Goal: Use online tool/utility: Use online tool/utility

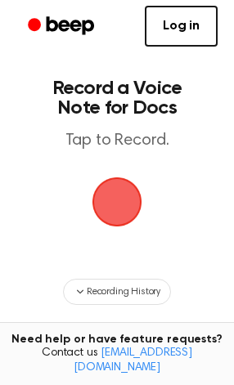
click at [123, 214] on span "button" at bounding box center [117, 202] width 46 height 46
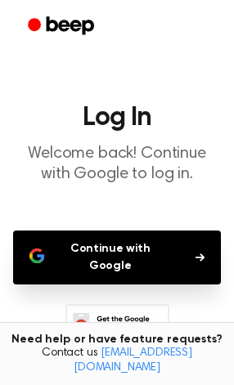
click at [134, 234] on button "Continue with Google" at bounding box center [117, 257] width 208 height 54
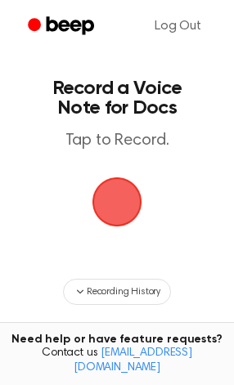
click at [135, 207] on span "button" at bounding box center [117, 202] width 46 height 46
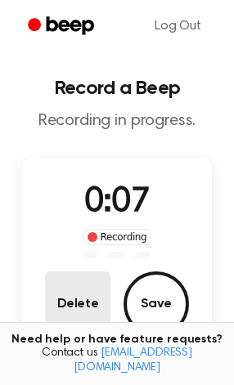
click at [59, 315] on button "Delete" at bounding box center [77, 303] width 65 height 65
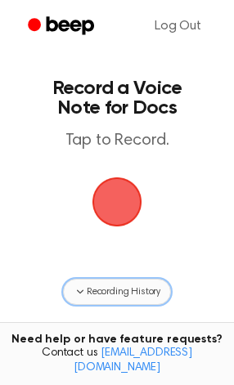
click at [153, 290] on span "Recording History" at bounding box center [124, 291] width 74 height 15
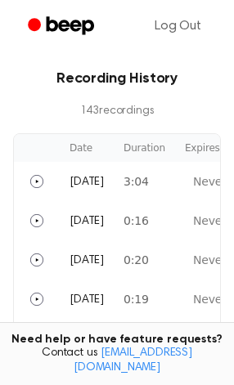
scroll to position [290, 0]
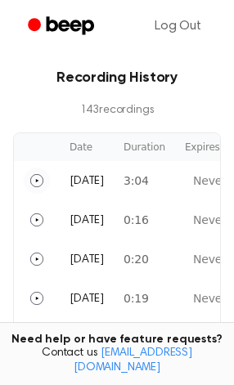
click at [45, 178] on button "Play" at bounding box center [37, 180] width 26 height 26
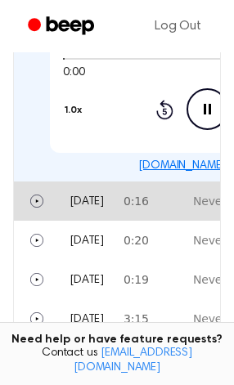
scroll to position [472, 0]
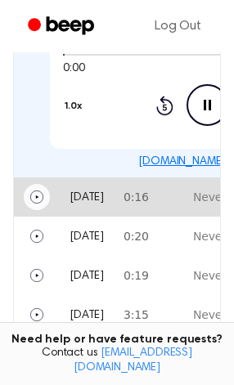
click at [37, 195] on icon "Play" at bounding box center [37, 196] width 3 height 3
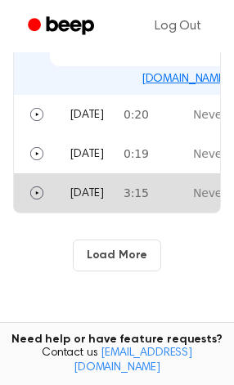
scroll to position [596, 0]
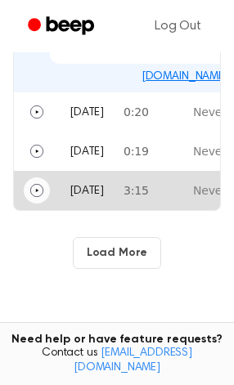
click at [37, 189] on icon "Play" at bounding box center [37, 190] width 3 height 3
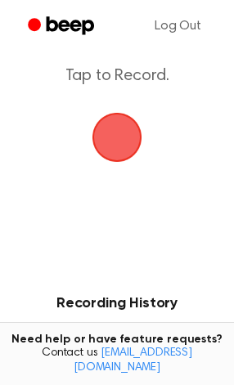
scroll to position [0, 0]
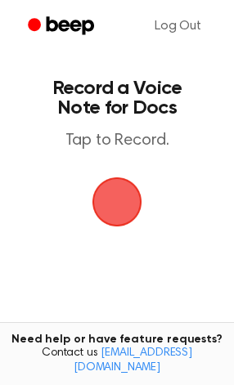
click at [109, 193] on span "button" at bounding box center [117, 202] width 46 height 46
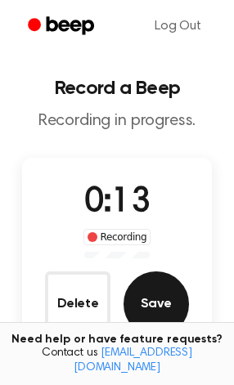
click at [144, 308] on button "Save" at bounding box center [155, 303] width 65 height 65
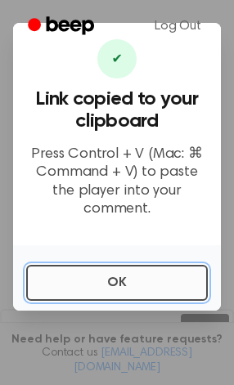
click at [167, 265] on button "OK" at bounding box center [116, 283] width 181 height 36
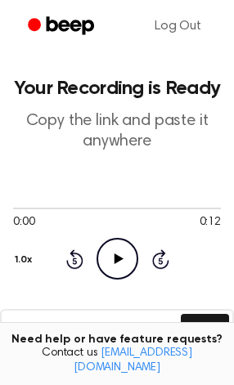
scroll to position [65, 0]
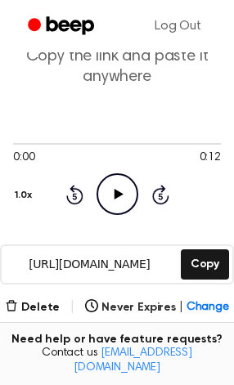
click at [141, 260] on input "[URL][DOMAIN_NAME]" at bounding box center [90, 264] width 176 height 37
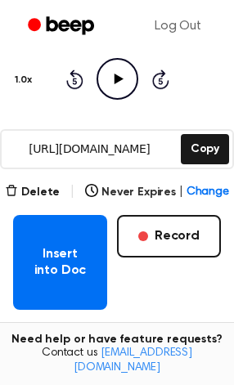
scroll to position [210, 0]
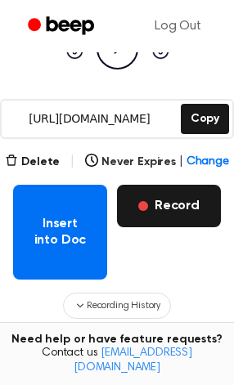
click at [150, 199] on button "Record" at bounding box center [169, 206] width 104 height 42
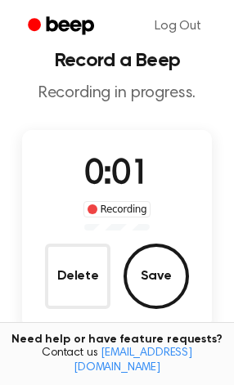
scroll to position [21, 0]
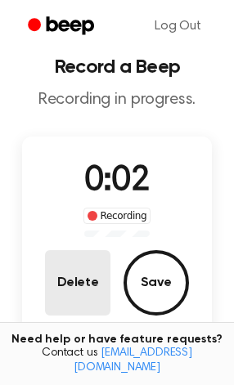
click at [91, 261] on button "Delete" at bounding box center [77, 282] width 65 height 65
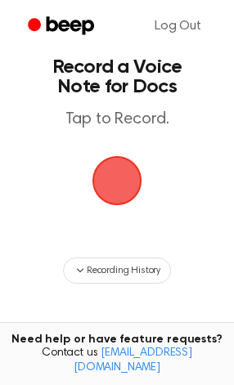
click at [118, 181] on span "button" at bounding box center [117, 181] width 46 height 46
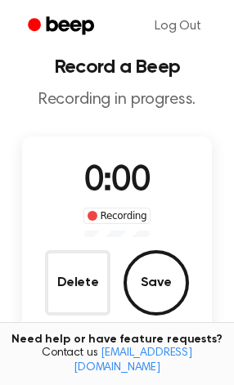
scroll to position [74, 0]
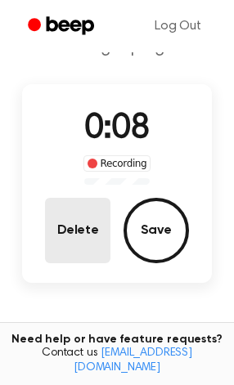
click at [64, 240] on button "Delete" at bounding box center [77, 230] width 65 height 65
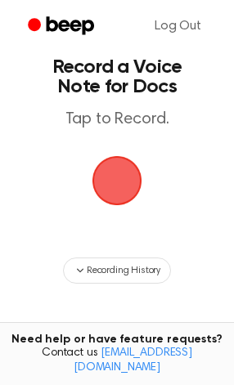
click at [122, 181] on span "button" at bounding box center [117, 181] width 46 height 46
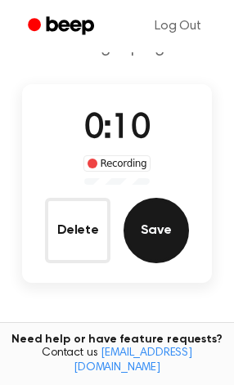
click at [150, 242] on button "Save" at bounding box center [155, 230] width 65 height 65
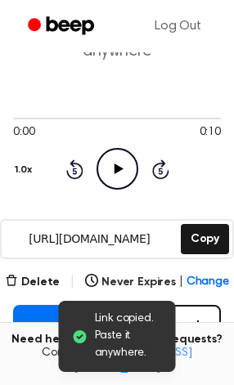
scroll to position [92, 0]
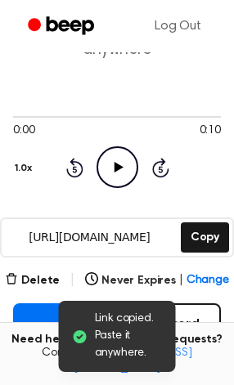
click at [114, 226] on input "[URL][DOMAIN_NAME]" at bounding box center [90, 237] width 176 height 37
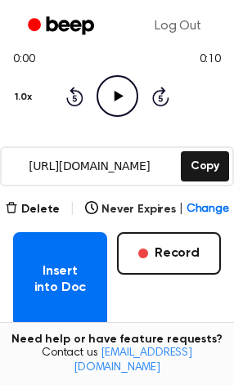
scroll to position [0, 0]
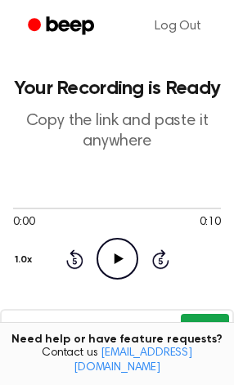
drag, startPoint x: 197, startPoint y: 321, endPoint x: 217, endPoint y: 328, distance: 21.4
drag, startPoint x: 217, startPoint y: 328, endPoint x: 226, endPoint y: 317, distance: 13.9
click at [226, 317] on button "Copy" at bounding box center [205, 329] width 48 height 30
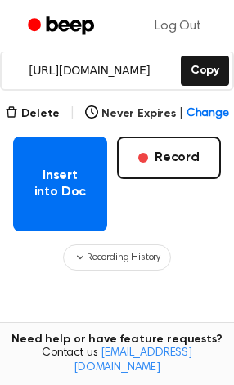
scroll to position [279, 0]
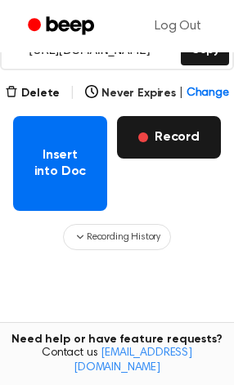
click at [154, 129] on button "Record" at bounding box center [169, 137] width 104 height 42
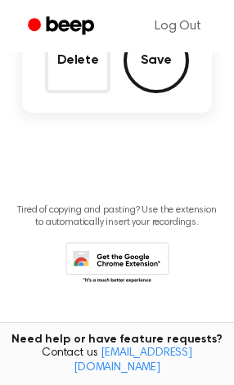
scroll to position [109, 0]
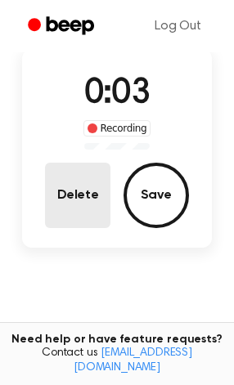
click at [84, 212] on button "Delete" at bounding box center [77, 195] width 65 height 65
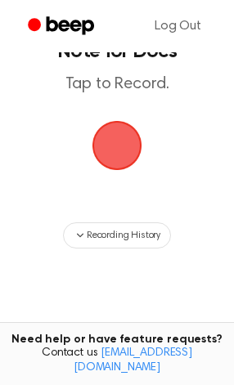
click at [114, 164] on span "button" at bounding box center [117, 146] width 46 height 46
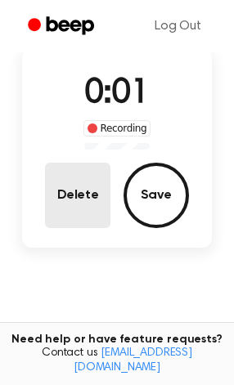
click at [70, 185] on button "Delete" at bounding box center [77, 195] width 65 height 65
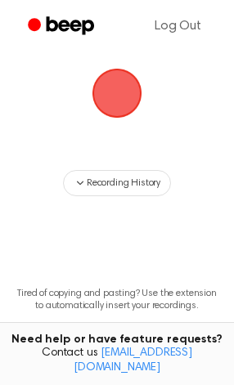
scroll to position [56, 0]
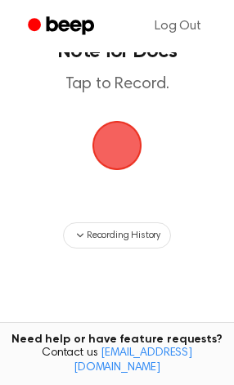
click at [119, 144] on span "button" at bounding box center [117, 146] width 46 height 46
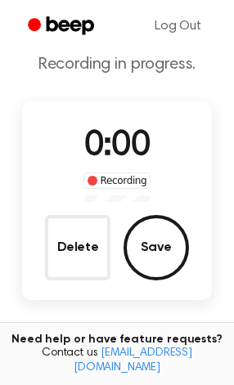
scroll to position [109, 0]
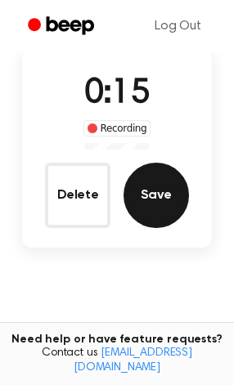
click at [156, 196] on button "Save" at bounding box center [155, 195] width 65 height 65
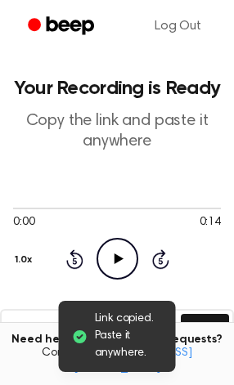
click at [109, 252] on icon "Play Audio" at bounding box center [117, 259] width 42 height 42
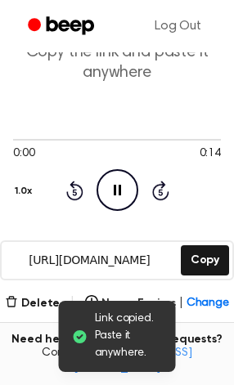
scroll to position [74, 0]
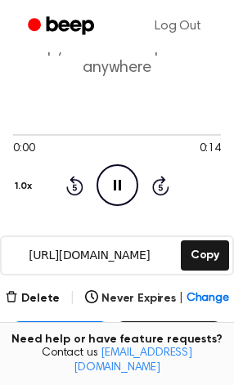
click at [122, 179] on icon "Pause Audio" at bounding box center [117, 185] width 42 height 42
click at [116, 188] on icon at bounding box center [118, 185] width 9 height 11
click at [105, 185] on icon "Pause Audio" at bounding box center [117, 185] width 42 height 42
click at [65, 185] on icon "Rewind 5 seconds" at bounding box center [74, 185] width 18 height 21
click at [111, 191] on icon "Play Audio" at bounding box center [117, 185] width 42 height 42
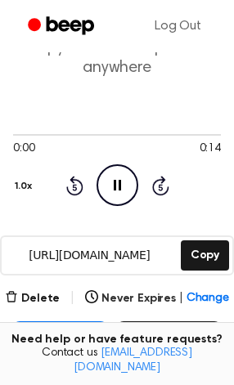
click at [150, 191] on div "Rewind 5 seconds Pause Audio Skip 5 seconds" at bounding box center [117, 185] width 104 height 42
click at [159, 187] on icon at bounding box center [160, 187] width 4 height 7
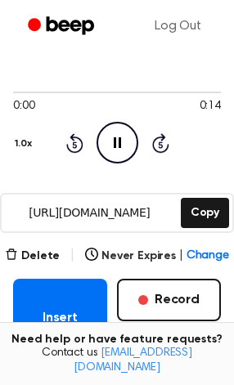
scroll to position [118, 0]
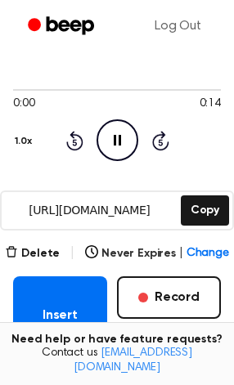
click at [119, 150] on icon "Pause Audio" at bounding box center [117, 140] width 42 height 42
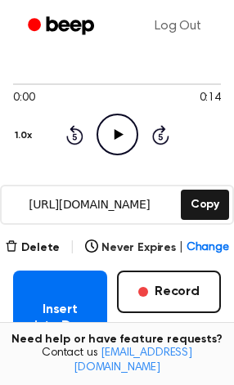
scroll to position [126, 0]
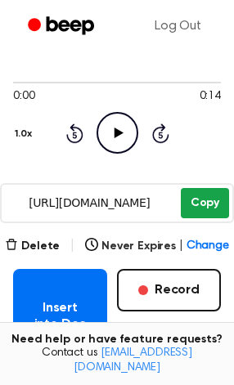
click at [185, 211] on button "Copy" at bounding box center [205, 203] width 48 height 30
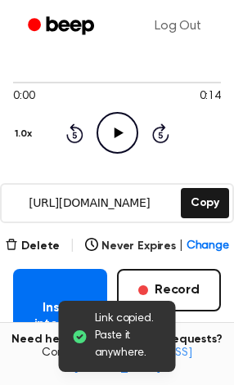
click at [114, 194] on input "[URL][DOMAIN_NAME]" at bounding box center [90, 203] width 176 height 37
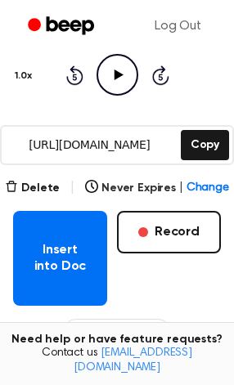
scroll to position [185, 0]
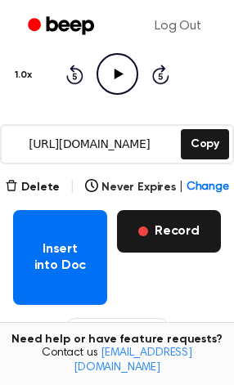
click at [154, 211] on button "Record" at bounding box center [169, 231] width 104 height 42
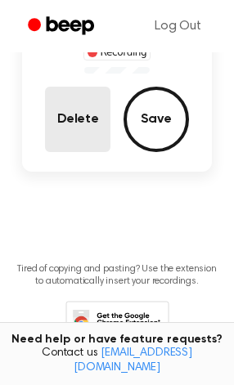
click at [60, 121] on button "Delete" at bounding box center [77, 119] width 65 height 65
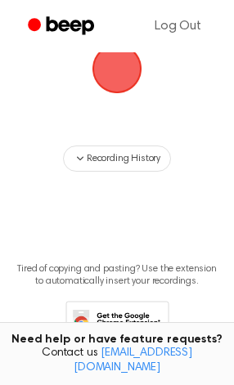
click at [100, 78] on span "button" at bounding box center [117, 69] width 46 height 46
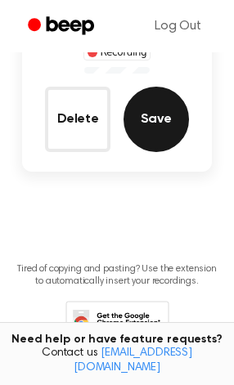
click at [158, 118] on button "Save" at bounding box center [155, 119] width 65 height 65
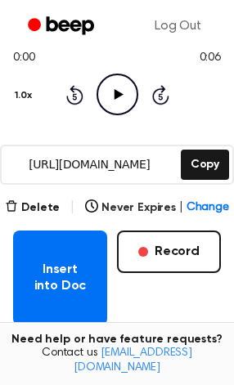
scroll to position [175, 0]
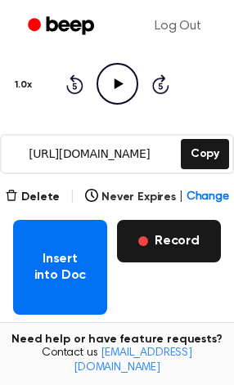
click at [162, 226] on button "Record" at bounding box center [169, 241] width 104 height 42
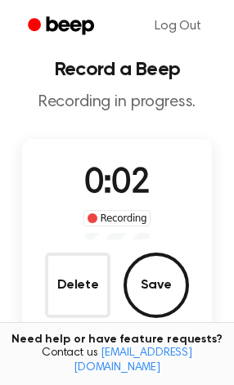
scroll to position [20, 0]
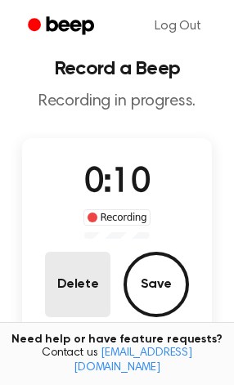
click at [72, 301] on button "Delete" at bounding box center [77, 284] width 65 height 65
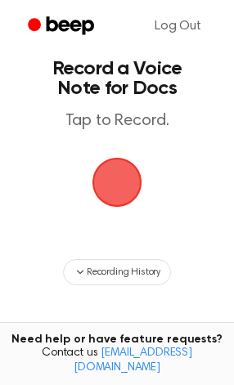
click at [109, 176] on span "button" at bounding box center [117, 182] width 46 height 46
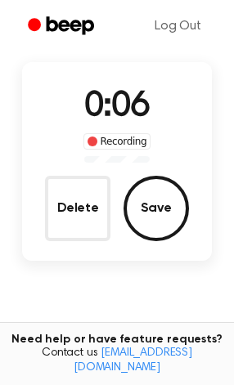
scroll to position [95, 0]
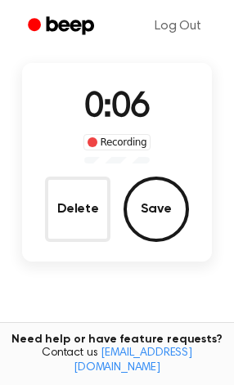
click at [109, 176] on div "Delete Save" at bounding box center [117, 208] width 144 height 65
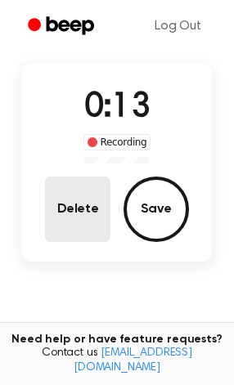
click at [60, 204] on button "Delete" at bounding box center [77, 208] width 65 height 65
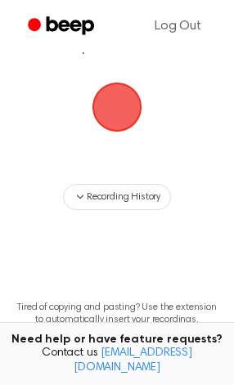
scroll to position [43, 0]
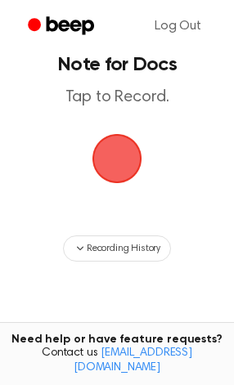
click at [109, 158] on span "button" at bounding box center [117, 159] width 46 height 46
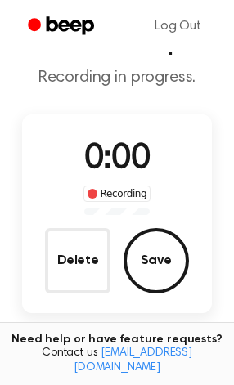
scroll to position [95, 0]
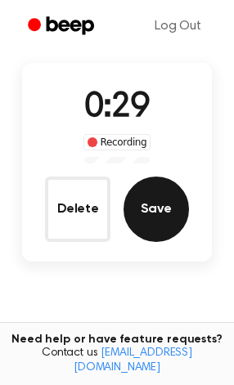
click at [150, 194] on button "Save" at bounding box center [155, 208] width 65 height 65
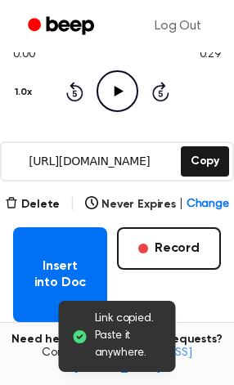
scroll to position [168, 0]
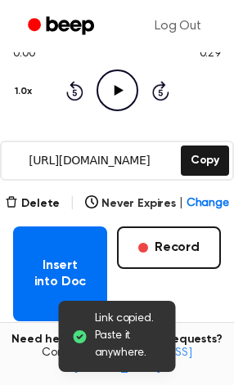
click at [101, 155] on input "[URL][DOMAIN_NAME]" at bounding box center [90, 160] width 176 height 37
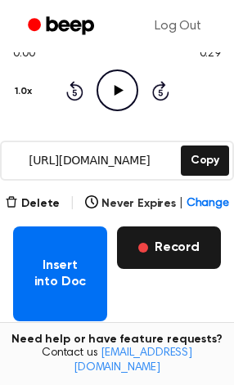
click at [178, 239] on button "Record" at bounding box center [169, 247] width 104 height 42
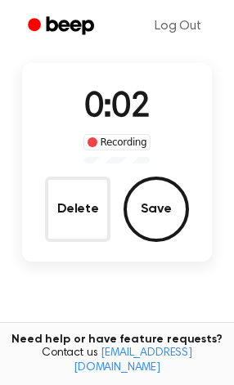
scroll to position [93, 0]
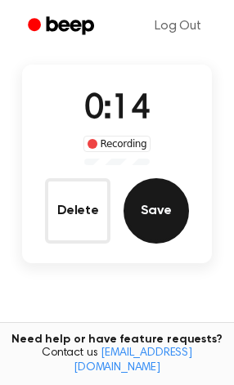
click at [153, 204] on button "Save" at bounding box center [155, 210] width 65 height 65
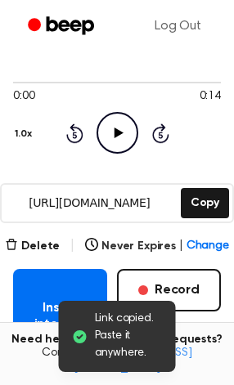
scroll to position [139, 0]
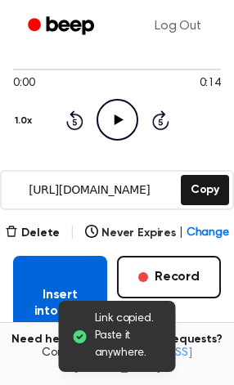
click at [36, 279] on button "Insert into Doc" at bounding box center [60, 303] width 94 height 95
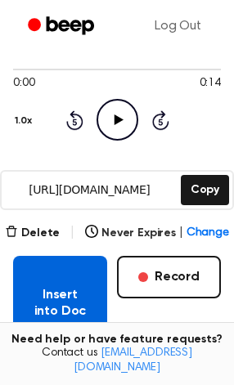
click at [52, 290] on button "Insert into Doc" at bounding box center [60, 303] width 94 height 95
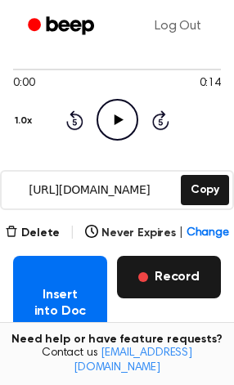
click at [131, 274] on button "Record" at bounding box center [169, 277] width 104 height 42
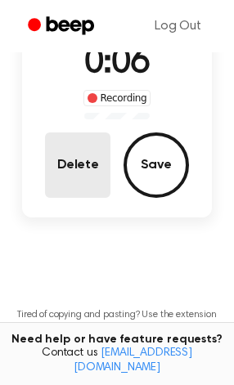
click at [73, 159] on button "Delete" at bounding box center [77, 164] width 65 height 65
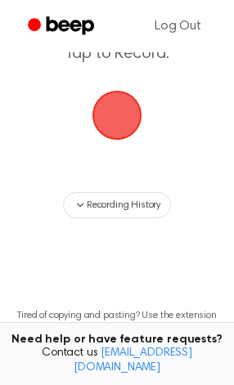
click at [103, 127] on span "button" at bounding box center [117, 115] width 46 height 46
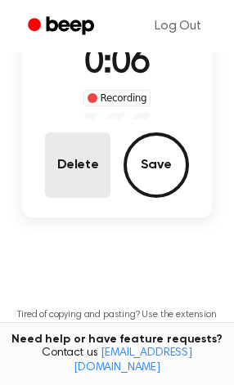
click at [57, 172] on button "Delete" at bounding box center [77, 164] width 65 height 65
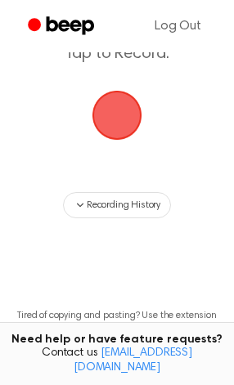
click at [123, 109] on span "button" at bounding box center [117, 115] width 46 height 46
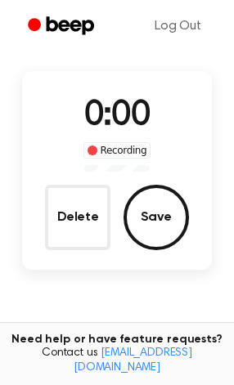
scroll to position [139, 0]
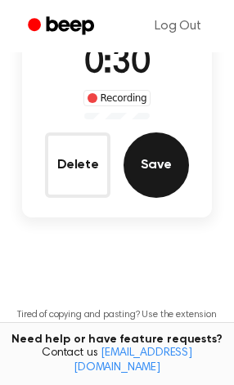
click at [154, 175] on button "Save" at bounding box center [155, 164] width 65 height 65
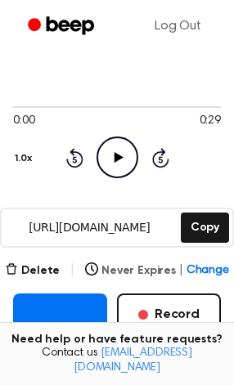
scroll to position [100, 0]
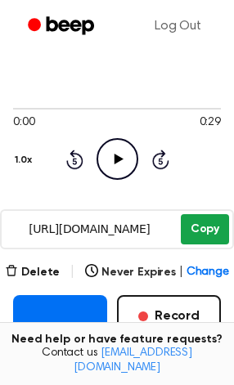
drag, startPoint x: 199, startPoint y: 224, endPoint x: 214, endPoint y: 229, distance: 15.5
click at [214, 229] on button "Copy" at bounding box center [205, 229] width 48 height 30
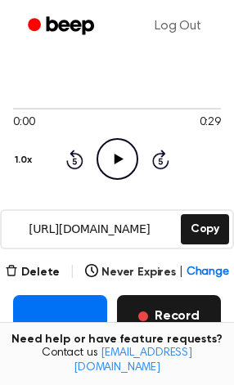
click at [194, 319] on button "Record" at bounding box center [169, 316] width 104 height 42
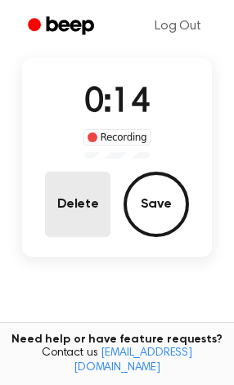
click at [85, 206] on button "Delete" at bounding box center [77, 204] width 65 height 65
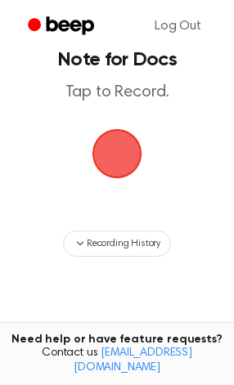
click at [118, 172] on span "button" at bounding box center [117, 154] width 46 height 46
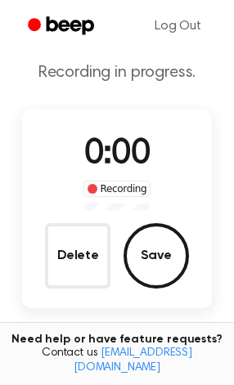
scroll to position [100, 0]
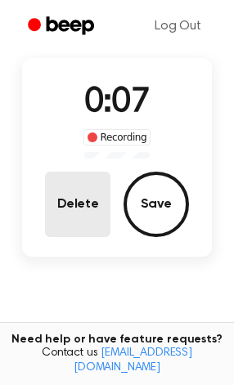
click at [67, 196] on button "Delete" at bounding box center [77, 204] width 65 height 65
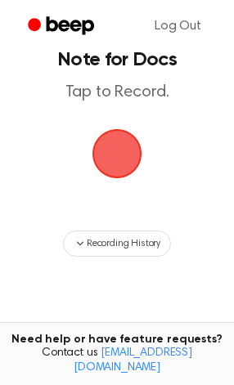
click at [114, 168] on span "button" at bounding box center [117, 154] width 46 height 46
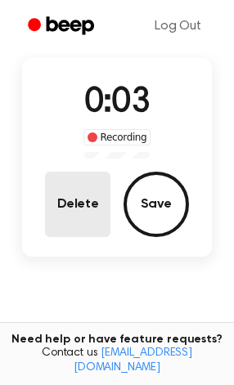
click at [100, 188] on button "Delete" at bounding box center [77, 204] width 65 height 65
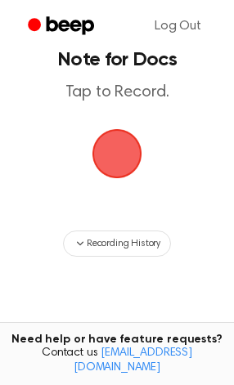
click at [123, 148] on span "button" at bounding box center [117, 154] width 46 height 46
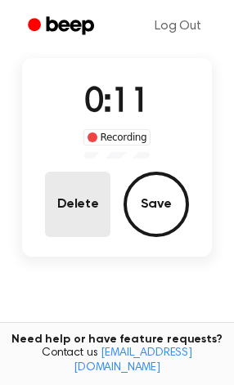
click at [73, 200] on button "Delete" at bounding box center [77, 204] width 65 height 65
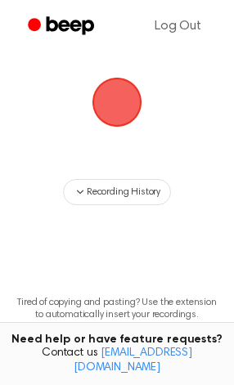
scroll to position [48, 0]
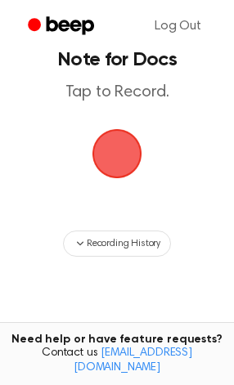
click at [115, 145] on span "button" at bounding box center [117, 154] width 46 height 46
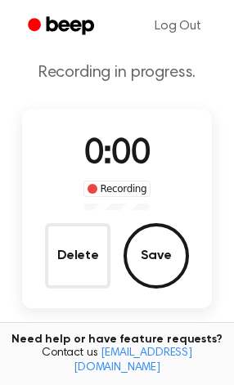
scroll to position [100, 0]
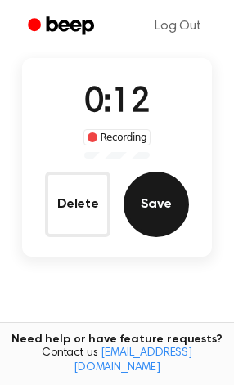
click at [145, 185] on button "Save" at bounding box center [155, 204] width 65 height 65
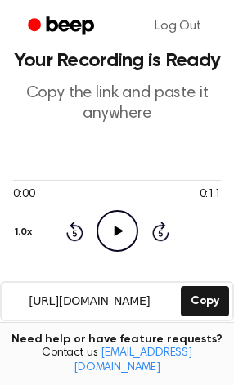
scroll to position [38, 0]
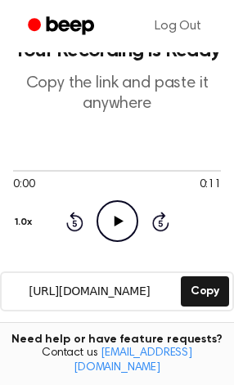
click at [154, 284] on input "[URL][DOMAIN_NAME]" at bounding box center [90, 291] width 176 height 37
